Goal: Task Accomplishment & Management: Manage account settings

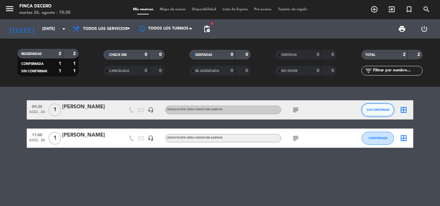
click at [367, 110] on span "SIN CONFIRMAR" at bounding box center [378, 110] width 23 height 4
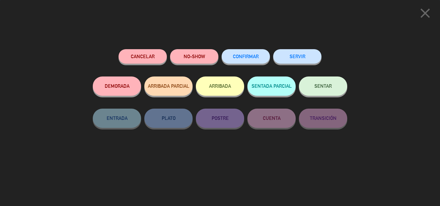
click at [240, 54] on button "CONFIRMAR" at bounding box center [246, 56] width 48 height 14
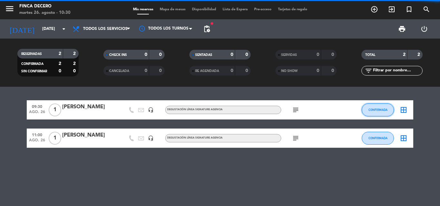
click at [376, 110] on span "CONFIRMADA" at bounding box center [378, 110] width 19 height 4
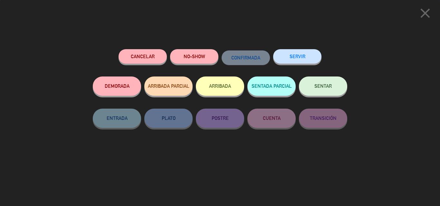
click at [292, 53] on button "SERVIR" at bounding box center [297, 56] width 48 height 14
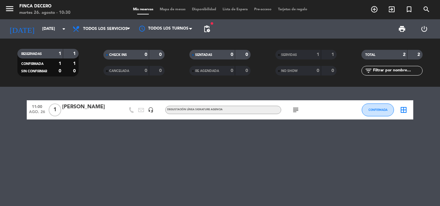
click at [292, 57] on span "SERVIDAS" at bounding box center [289, 54] width 16 height 3
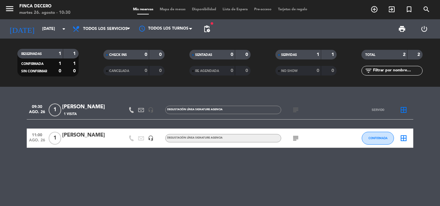
click at [240, 109] on div "DEGUSTACIÓN LÍNEA SIGNATURE AGENCIA" at bounding box center [223, 110] width 116 height 8
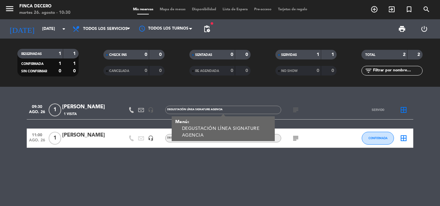
click at [228, 130] on div "DEGUSTACIÓN LÍNEA SIGNATURE AGENCIA" at bounding box center [227, 133] width 90 height 14
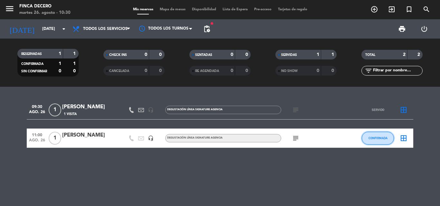
click at [380, 135] on button "CONFIRMADA" at bounding box center [378, 138] width 32 height 13
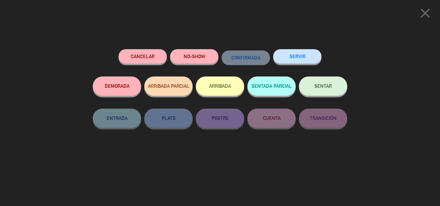
click at [297, 58] on button "SERVIR" at bounding box center [297, 56] width 48 height 14
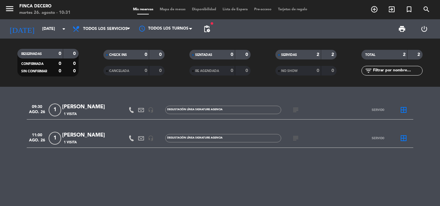
click at [240, 133] on div "11:00 [DATE] 1 [PERSON_NAME] 1 Visita headset_mic DEGUSTACIÓN LÍNEA SIGNATURE A…" at bounding box center [220, 138] width 387 height 19
click at [89, 136] on div "[PERSON_NAME]" at bounding box center [89, 135] width 55 height 8
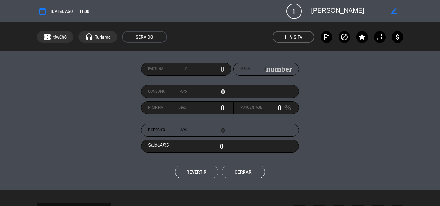
click at [198, 172] on button "REVERTIR" at bounding box center [196, 172] width 43 height 13
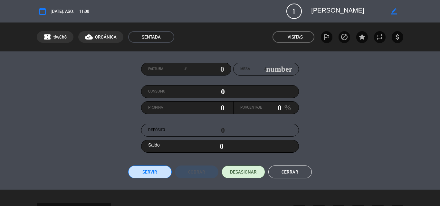
click at [230, 70] on div "Factura #" at bounding box center [186, 69] width 90 height 13
click at [223, 69] on input "text" at bounding box center [205, 69] width 38 height 10
type input "31236"
click at [151, 170] on button "Servir" at bounding box center [149, 172] width 43 height 13
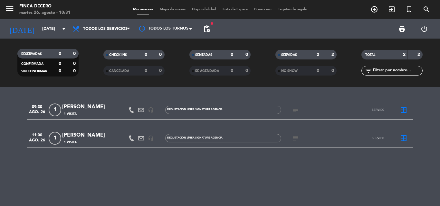
click at [101, 137] on div "[PERSON_NAME]" at bounding box center [89, 135] width 55 height 8
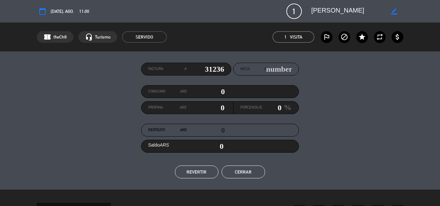
click at [227, 174] on button "Cerrar" at bounding box center [243, 172] width 43 height 13
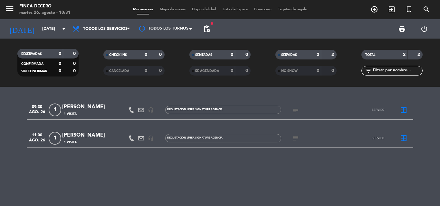
click at [181, 140] on div "DEGUSTACIÓN LÍNEA SIGNATURE AGENCIA" at bounding box center [194, 138] width 55 height 4
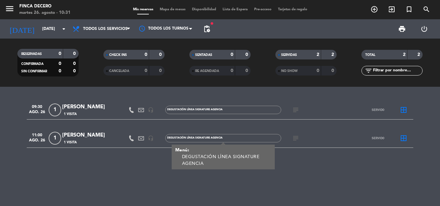
click at [110, 142] on div "1 Visita" at bounding box center [89, 142] width 55 height 5
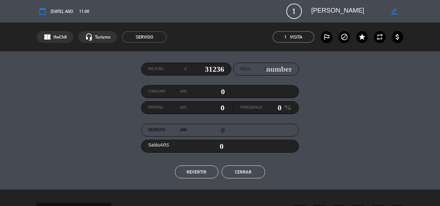
drag, startPoint x: 238, startPoint y: 169, endPoint x: 245, endPoint y: 163, distance: 8.9
click at [238, 169] on button "Cerrar" at bounding box center [243, 172] width 43 height 13
